Goal: Check status

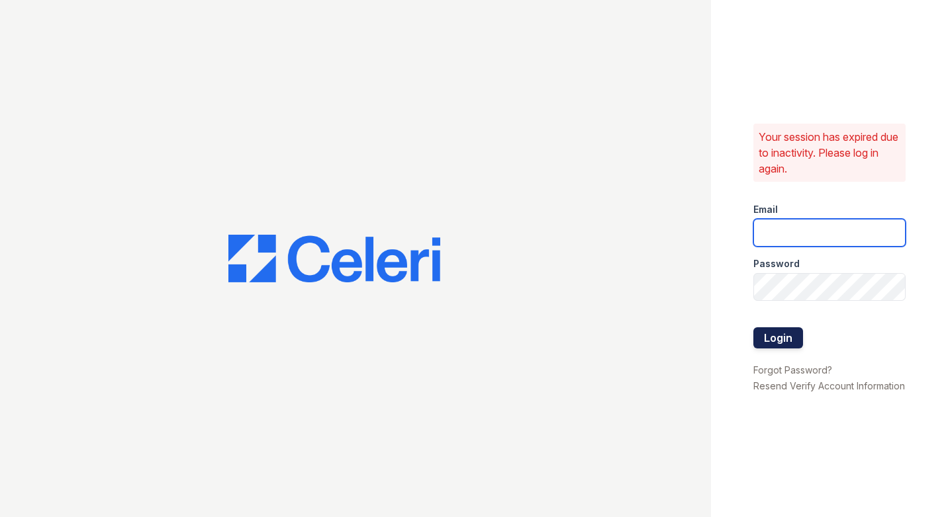
type input "[DOMAIN_NAME][EMAIL_ADDRESS][DOMAIN_NAME]"
click at [783, 336] on button "Login" at bounding box center [778, 338] width 50 height 21
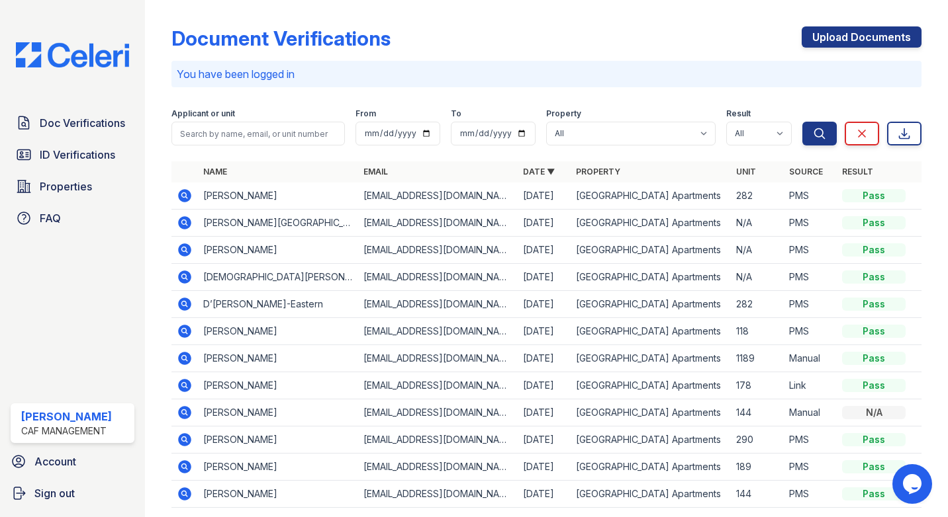
click at [266, 311] on td "D’[PERSON_NAME]-Eastern" at bounding box center [278, 304] width 160 height 27
click at [185, 300] on icon at bounding box center [184, 304] width 13 height 13
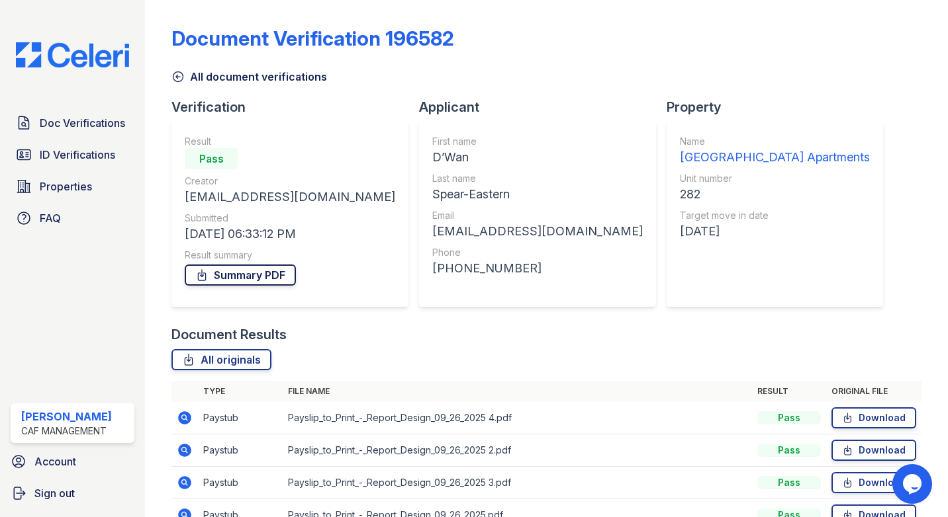
click at [227, 281] on link "Summary PDF" at bounding box center [240, 275] width 111 height 21
